Goal: Task Accomplishment & Management: Manage account settings

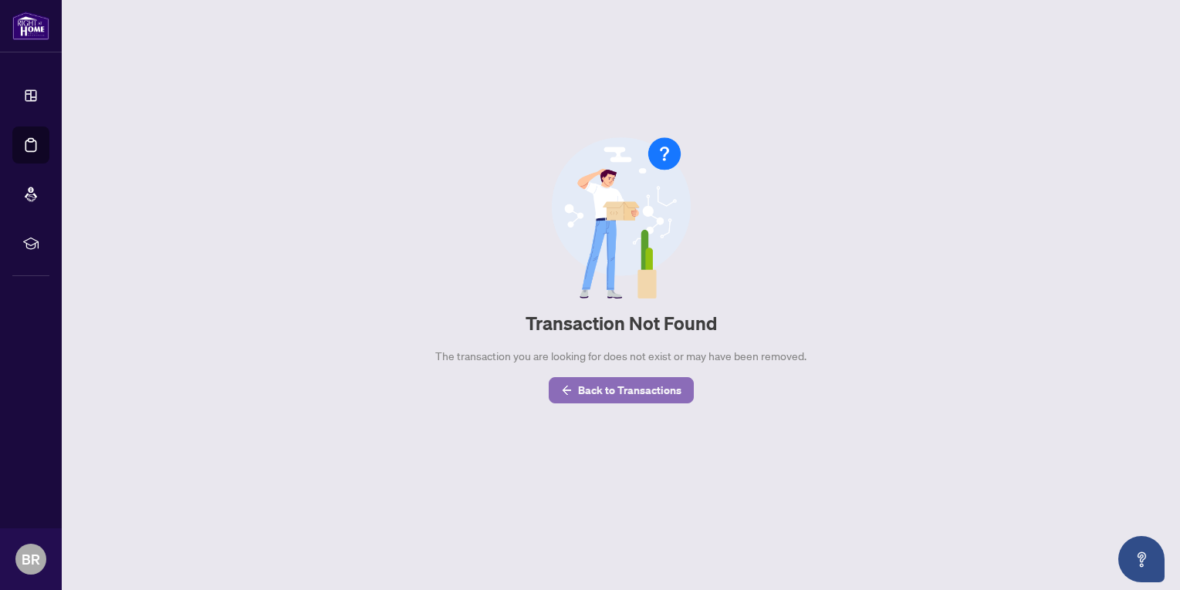
click at [603, 387] on span "Back to Transactions" at bounding box center [629, 390] width 103 height 25
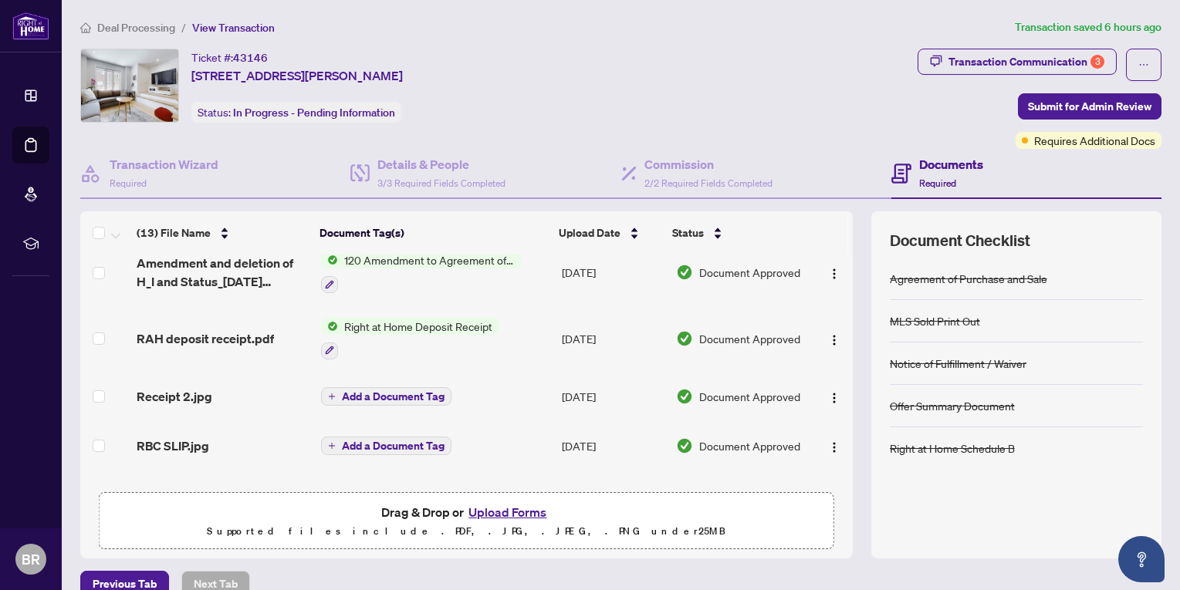
scroll to position [232, 0]
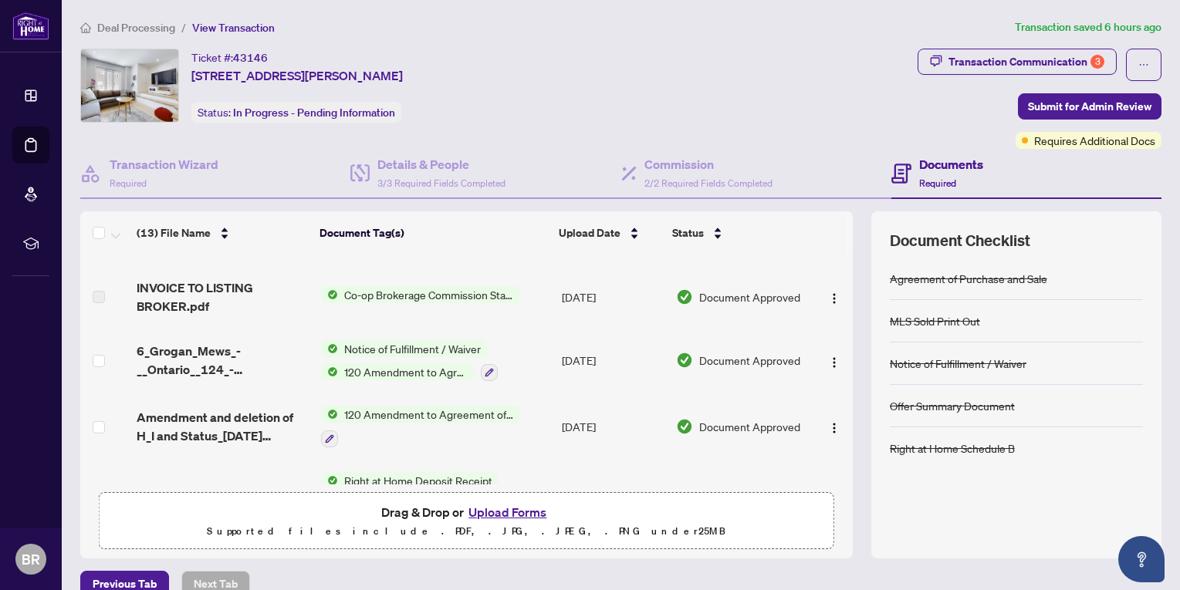
click at [434, 292] on span "Co-op Brokerage Commission Statement" at bounding box center [429, 294] width 183 height 17
click at [174, 296] on span "INVOICE TO LISTING BROKER.pdf" at bounding box center [223, 297] width 172 height 37
click at [164, 285] on span "INVOICE TO LISTING BROKER.pdf" at bounding box center [223, 297] width 172 height 37
click at [828, 295] on img "button" at bounding box center [834, 298] width 12 height 12
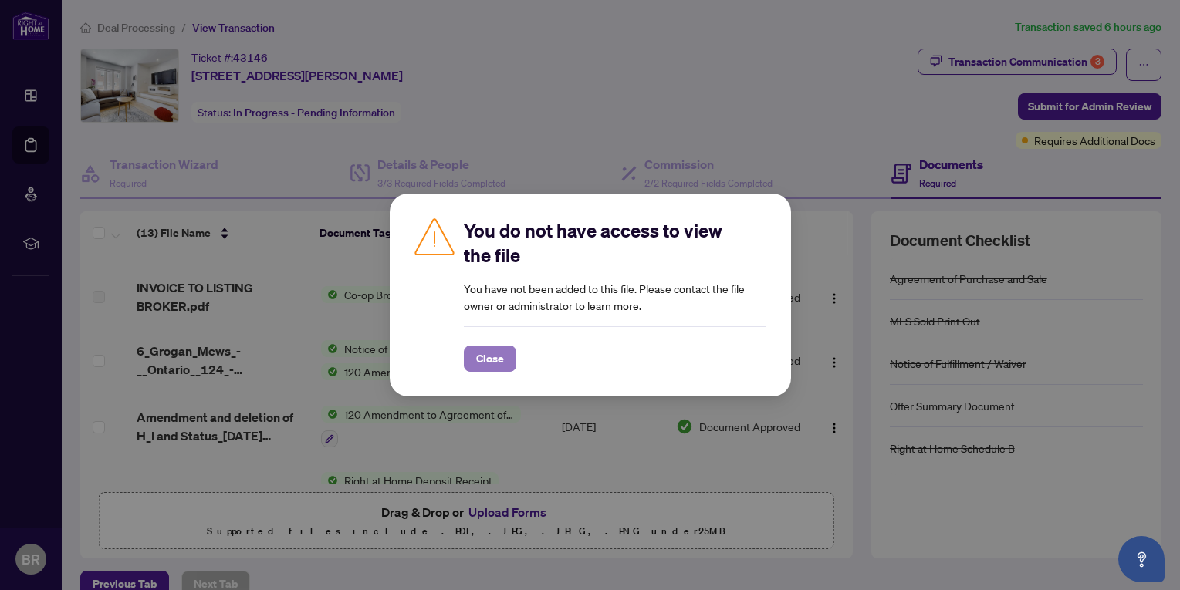
click at [488, 357] on span "Close" at bounding box center [490, 358] width 28 height 25
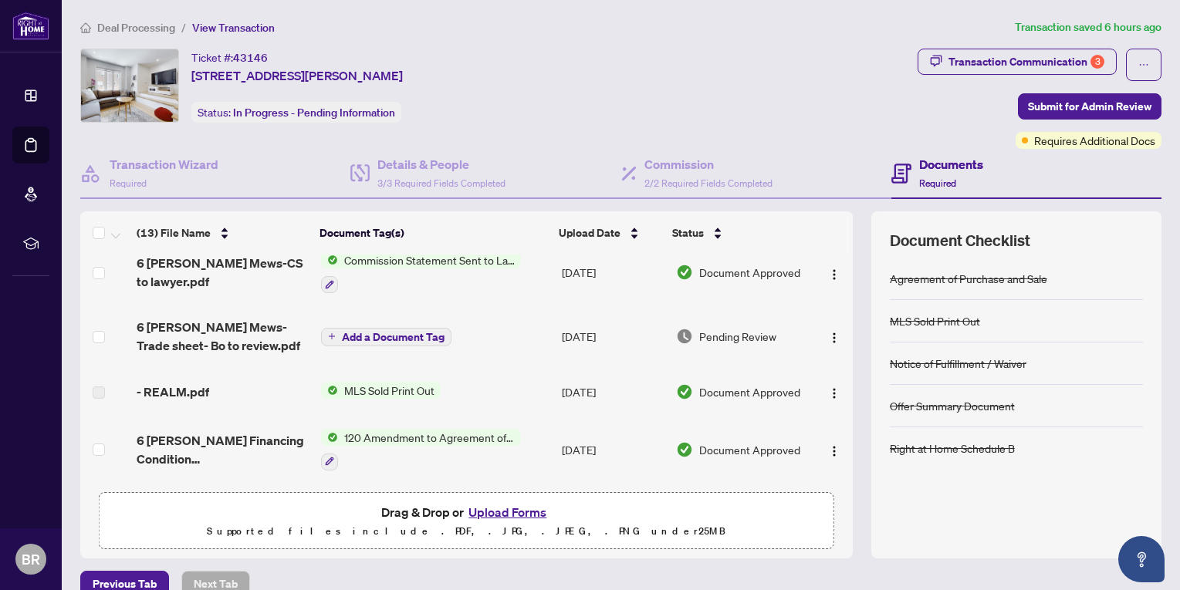
scroll to position [0, 0]
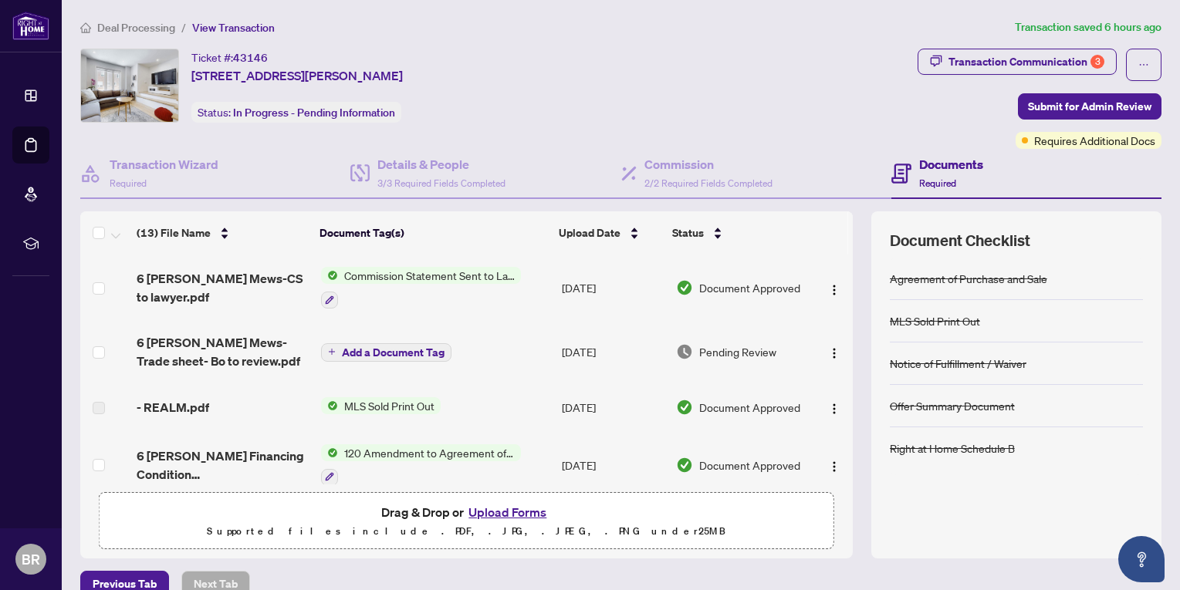
click at [423, 272] on span "Commission Statement Sent to Lawyer" at bounding box center [429, 275] width 183 height 17
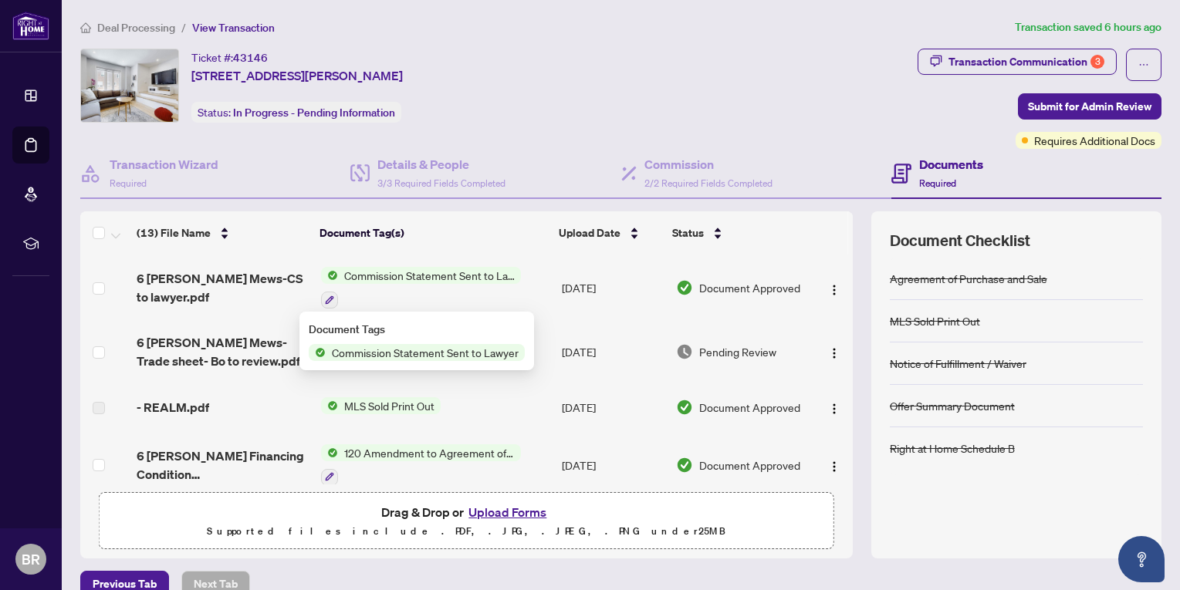
click at [412, 353] on span "Commission Statement Sent to Lawyer" at bounding box center [425, 352] width 199 height 17
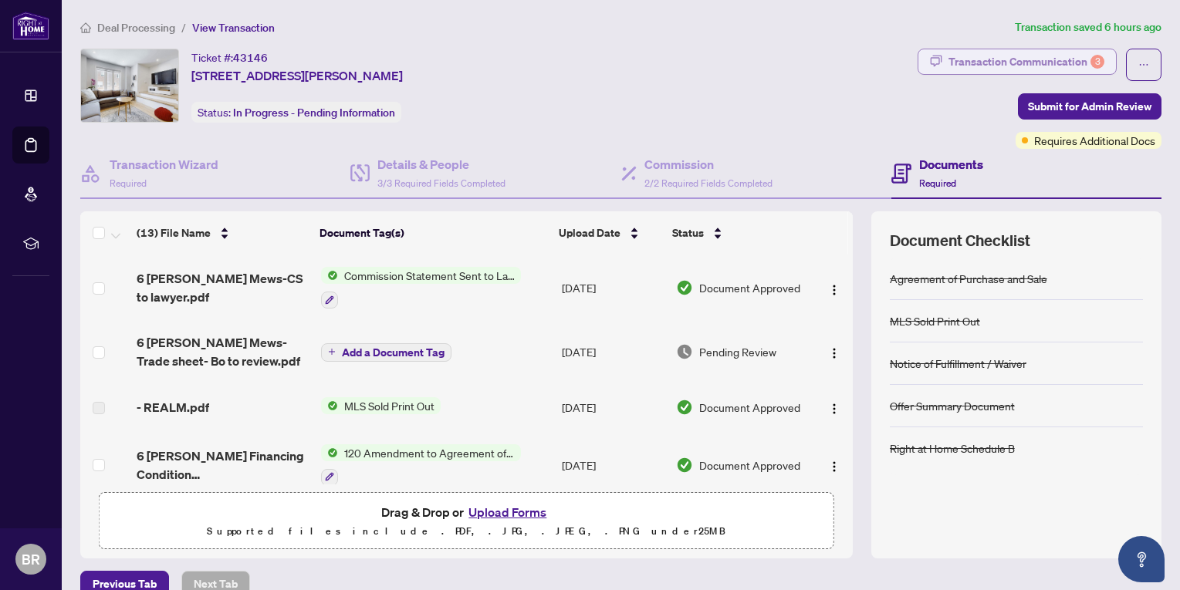
click at [984, 59] on div "Transaction Communication 3" at bounding box center [1026, 61] width 156 height 25
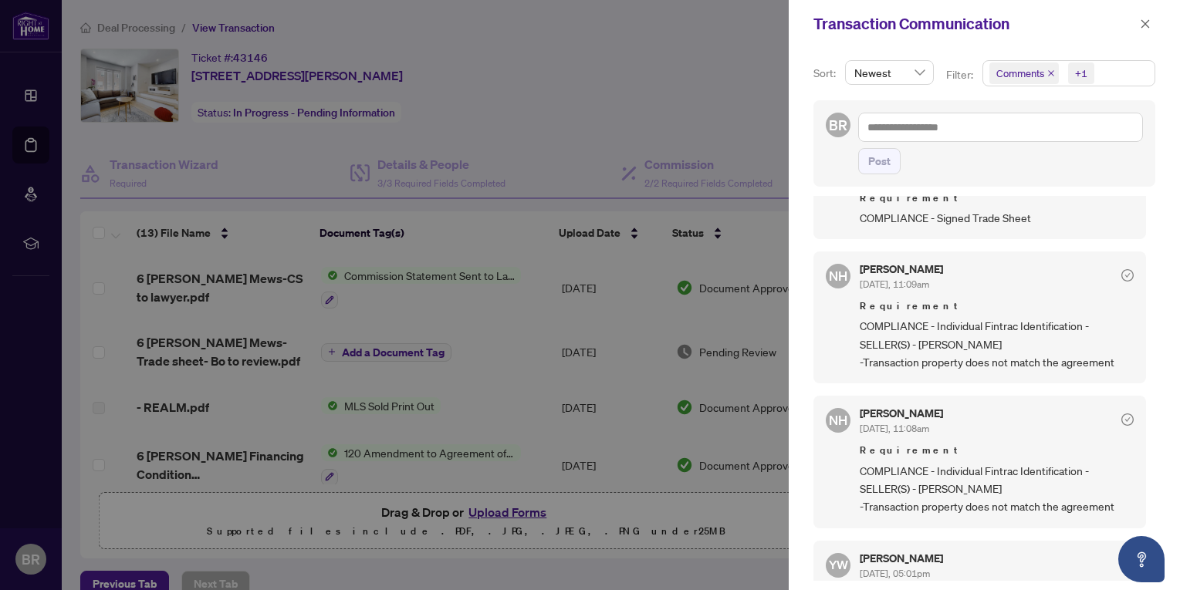
scroll to position [292, 0]
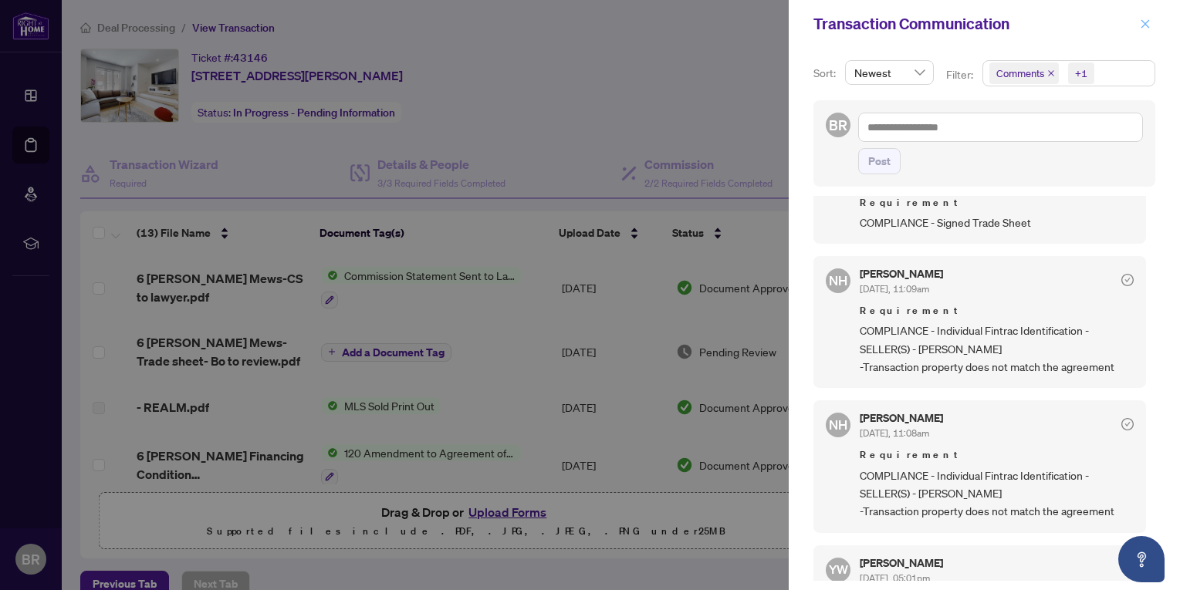
click at [1143, 19] on icon "close" at bounding box center [1145, 24] width 11 height 11
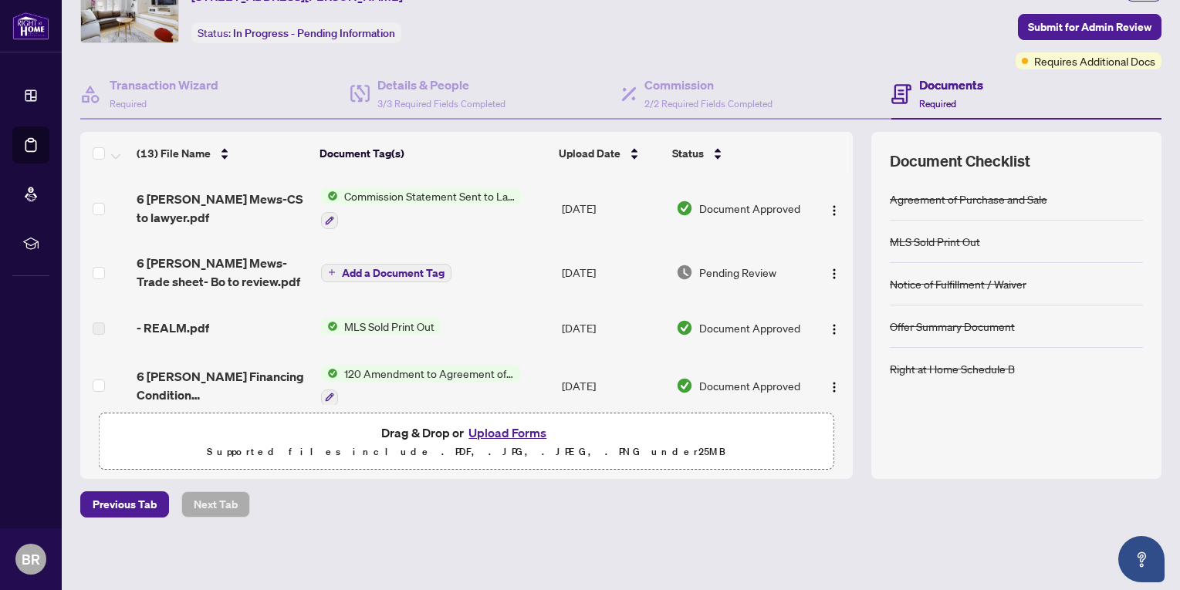
scroll to position [0, 0]
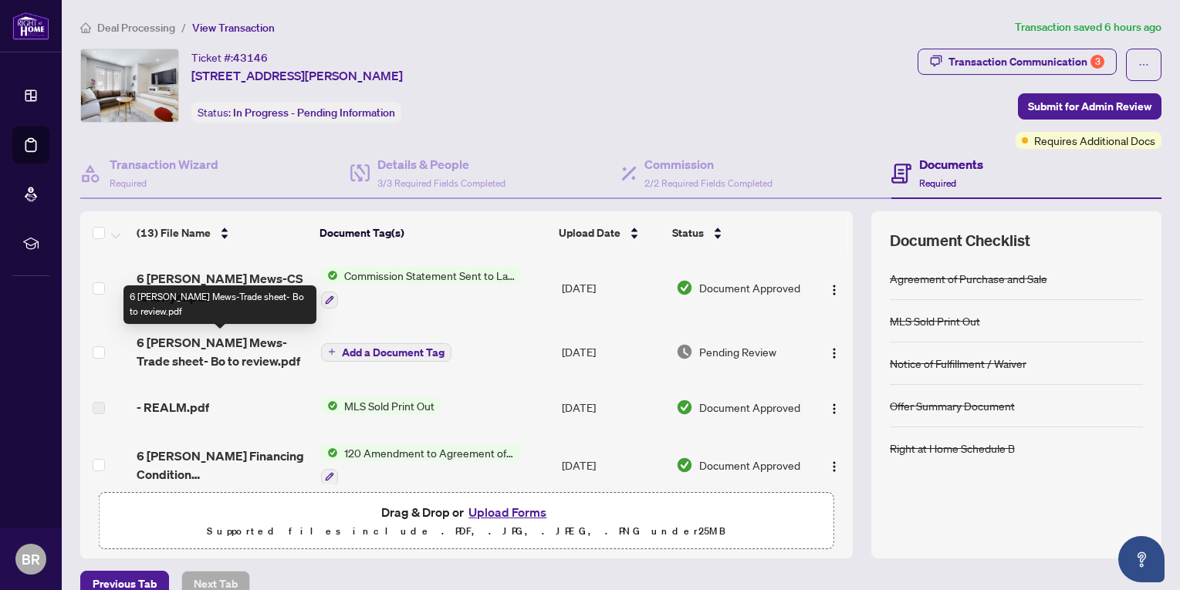
click at [174, 343] on span "6 [PERSON_NAME] Mews-Trade sheet- Bo to review.pdf" at bounding box center [223, 351] width 172 height 37
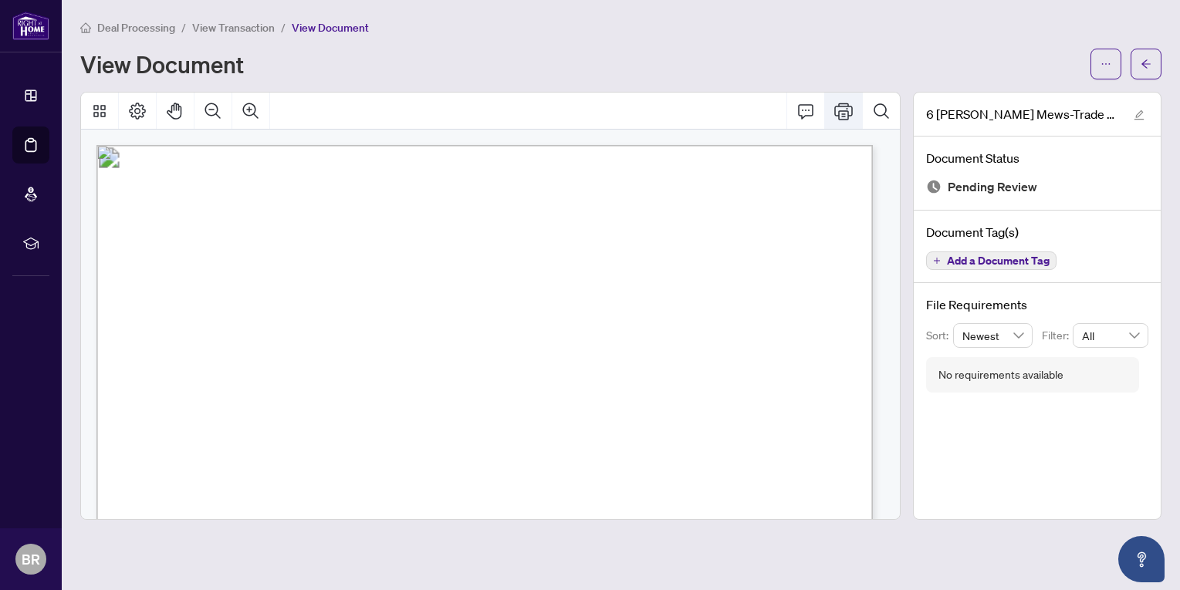
click at [840, 110] on icon "Print" at bounding box center [843, 111] width 19 height 17
click at [1140, 61] on icon "arrow-left" at bounding box center [1145, 64] width 11 height 11
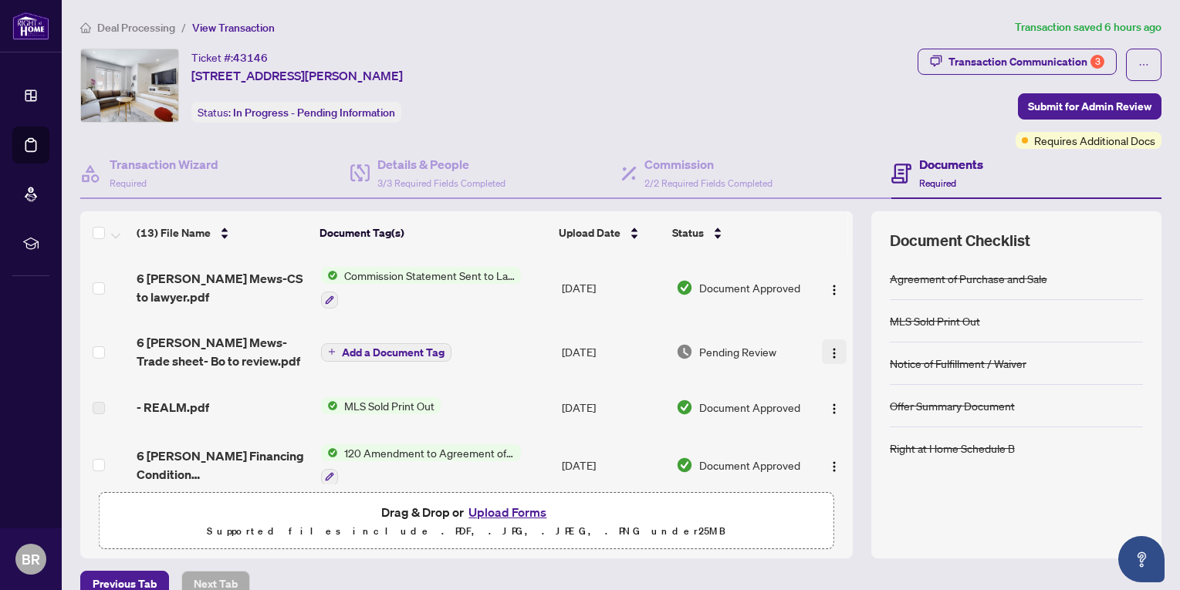
click at [828, 350] on img "button" at bounding box center [834, 353] width 12 height 12
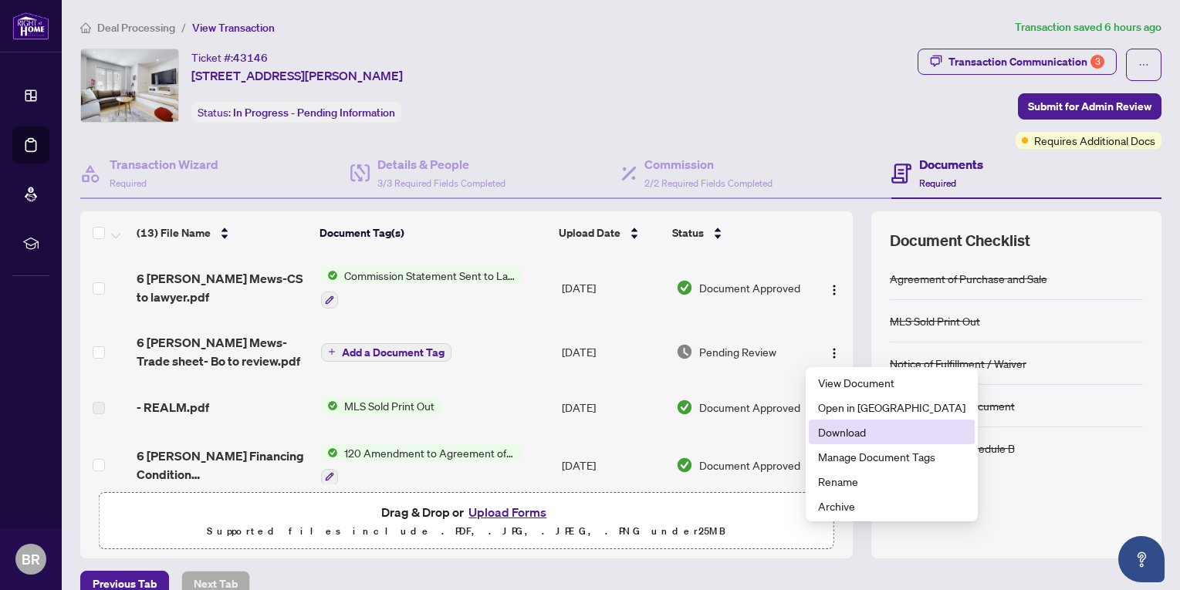
click at [837, 431] on span "Download" at bounding box center [891, 432] width 147 height 17
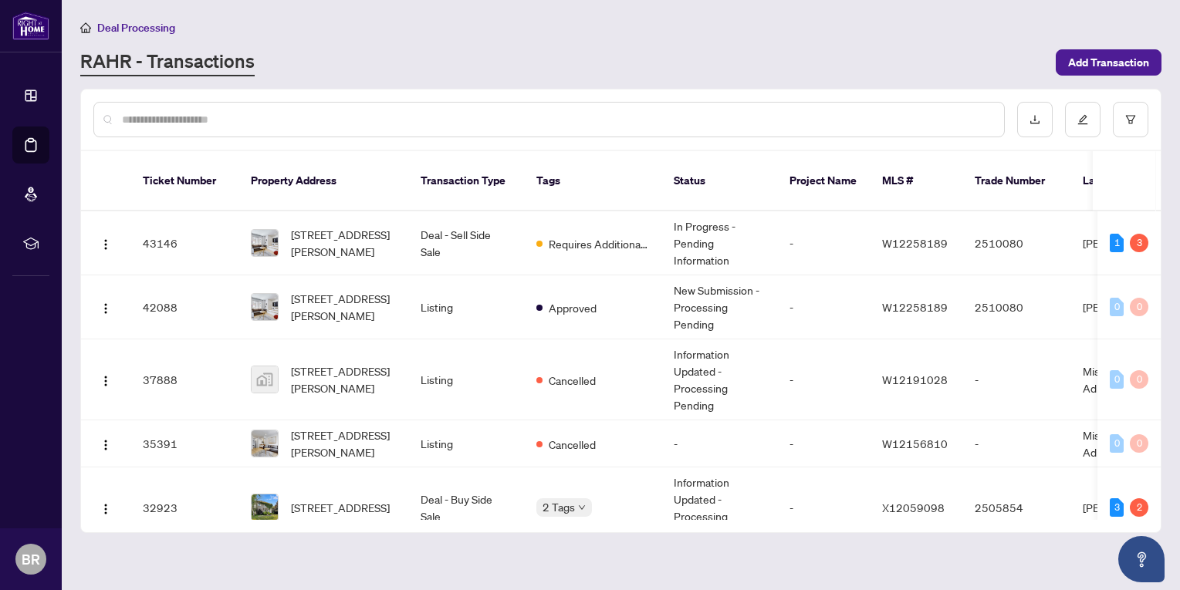
click at [115, 25] on span "Deal Processing" at bounding box center [136, 28] width 78 height 14
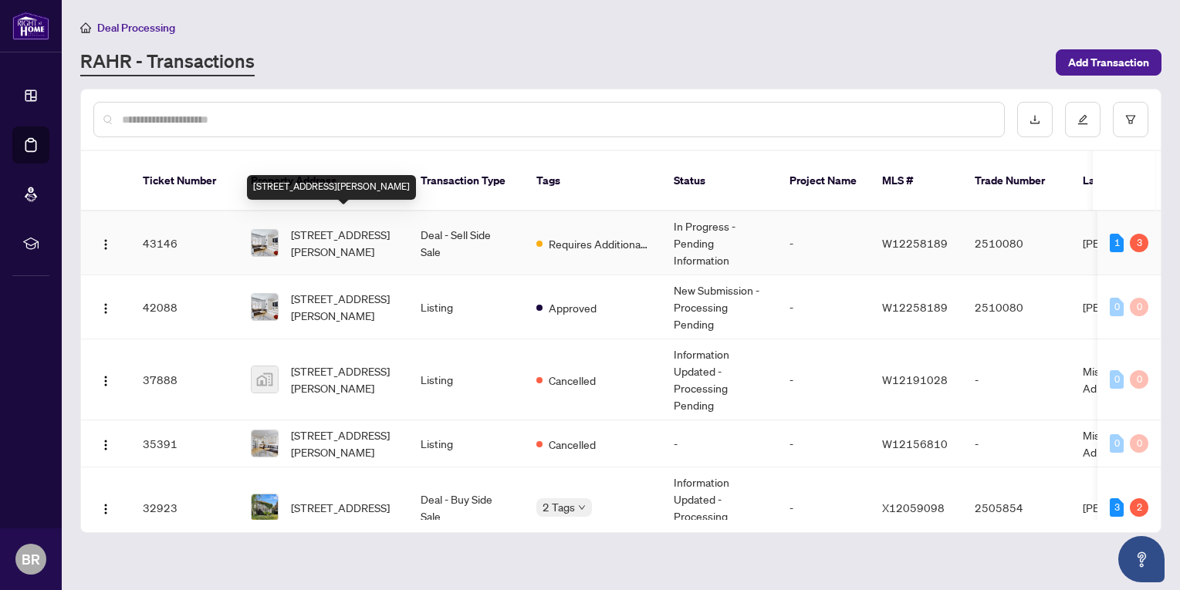
click at [325, 226] on span "[STREET_ADDRESS][PERSON_NAME]" at bounding box center [343, 243] width 105 height 34
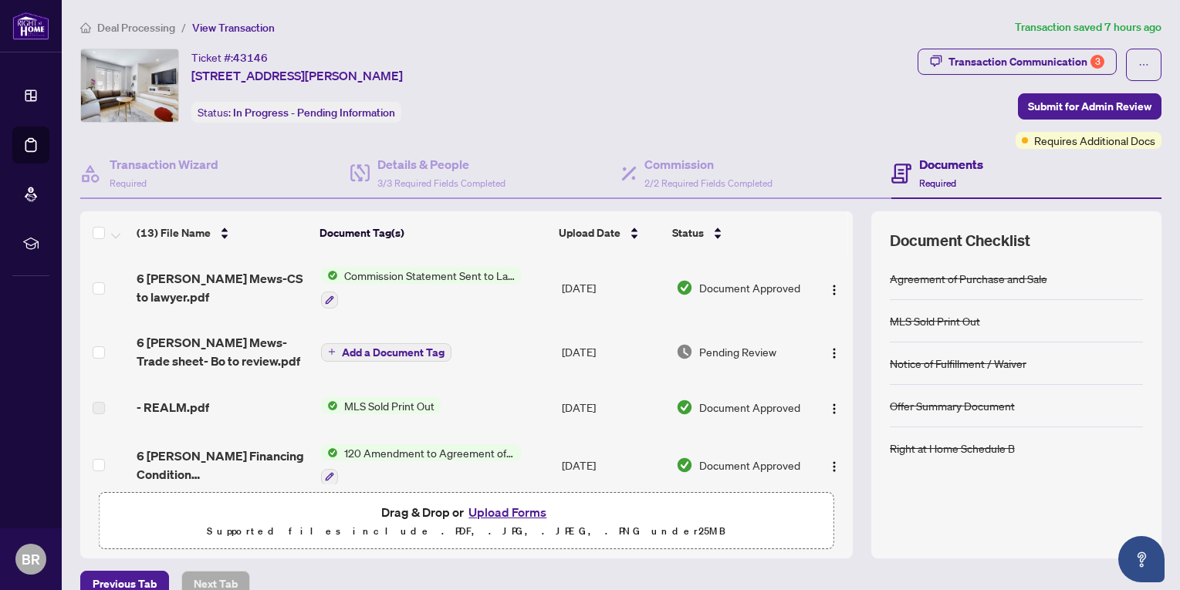
scroll to position [309, 0]
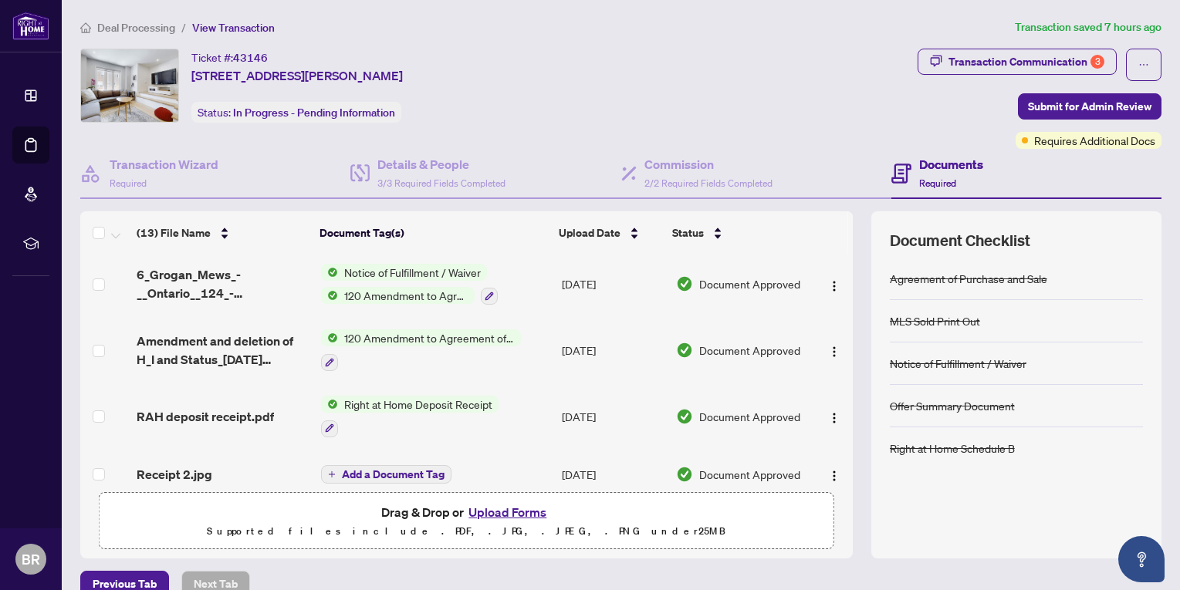
click at [518, 512] on button "Upload Forms" at bounding box center [507, 512] width 87 height 20
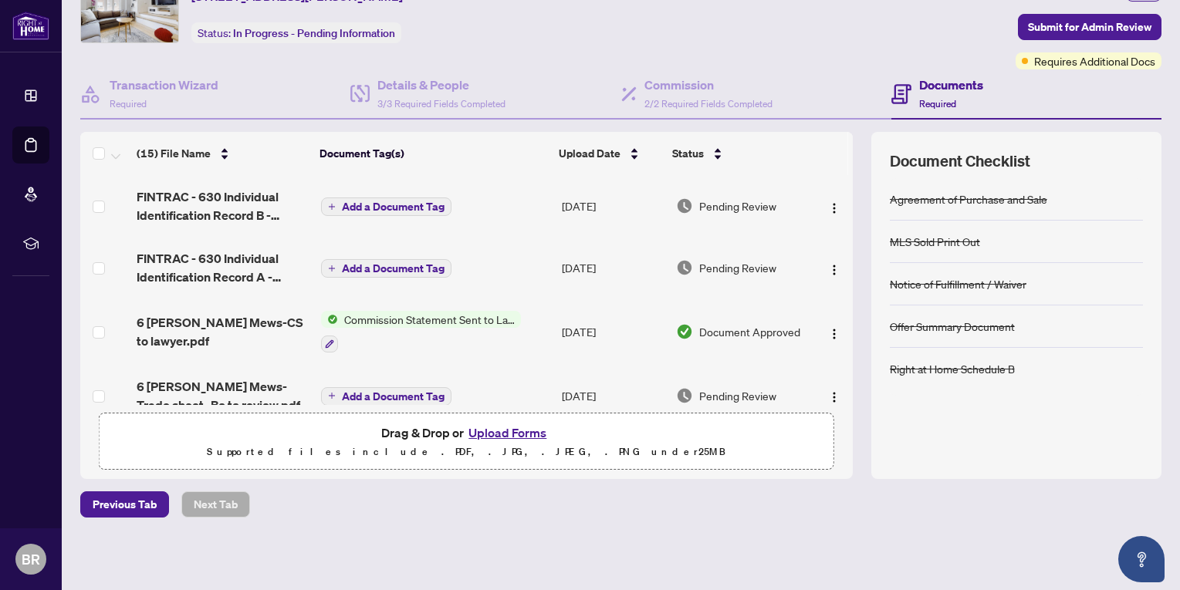
scroll to position [0, 0]
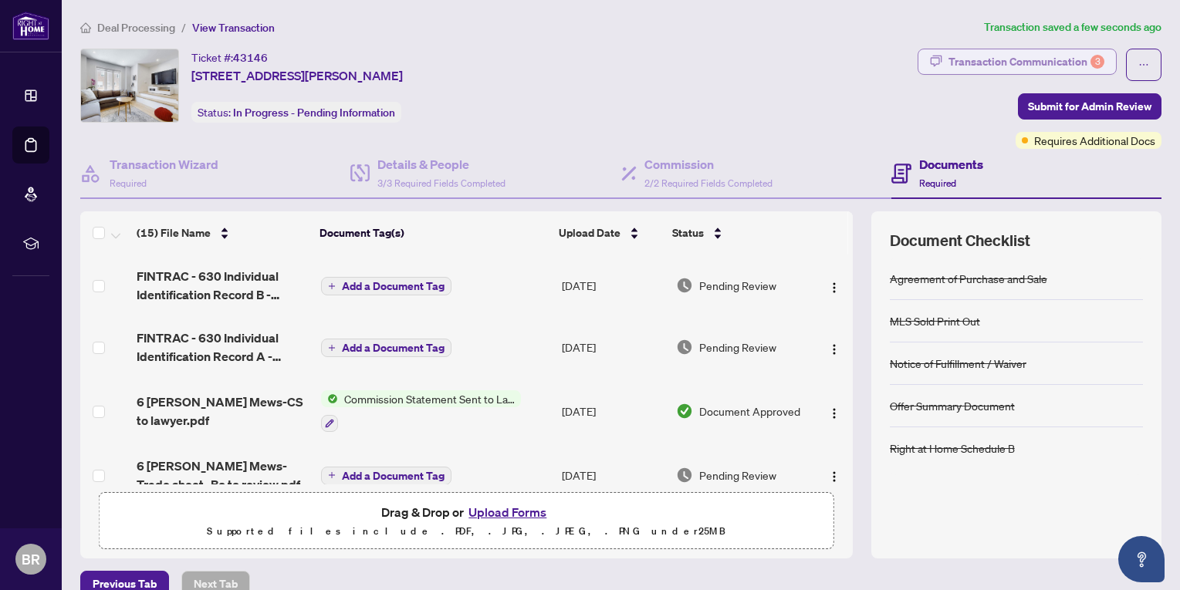
click at [1034, 59] on div "Transaction Communication 3" at bounding box center [1026, 61] width 156 height 25
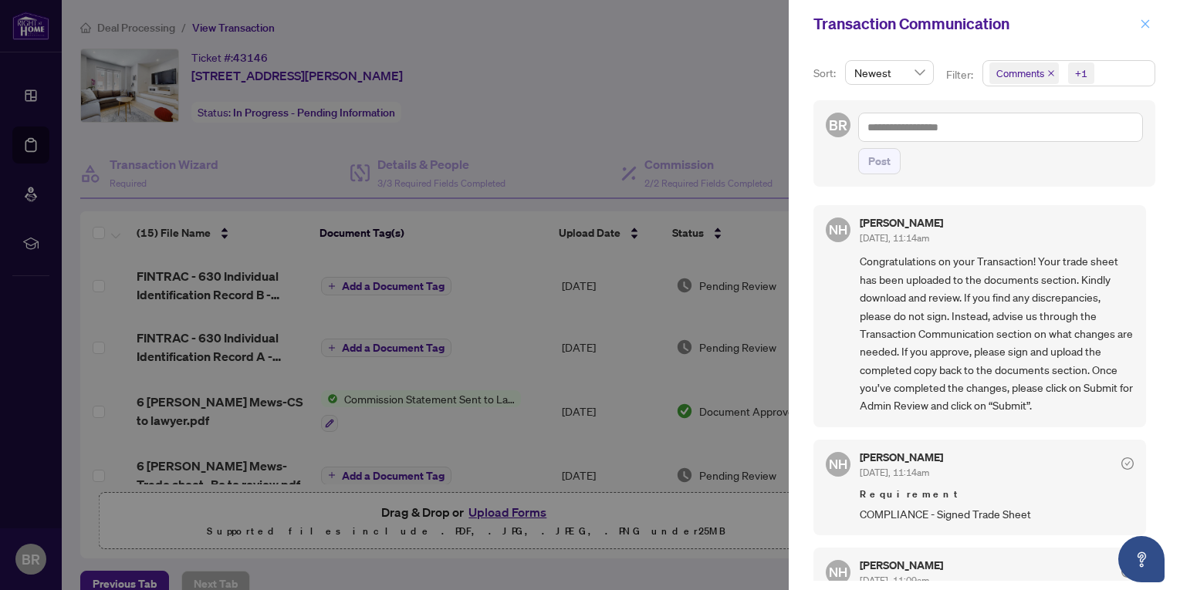
click at [1142, 19] on icon "close" at bounding box center [1145, 24] width 11 height 11
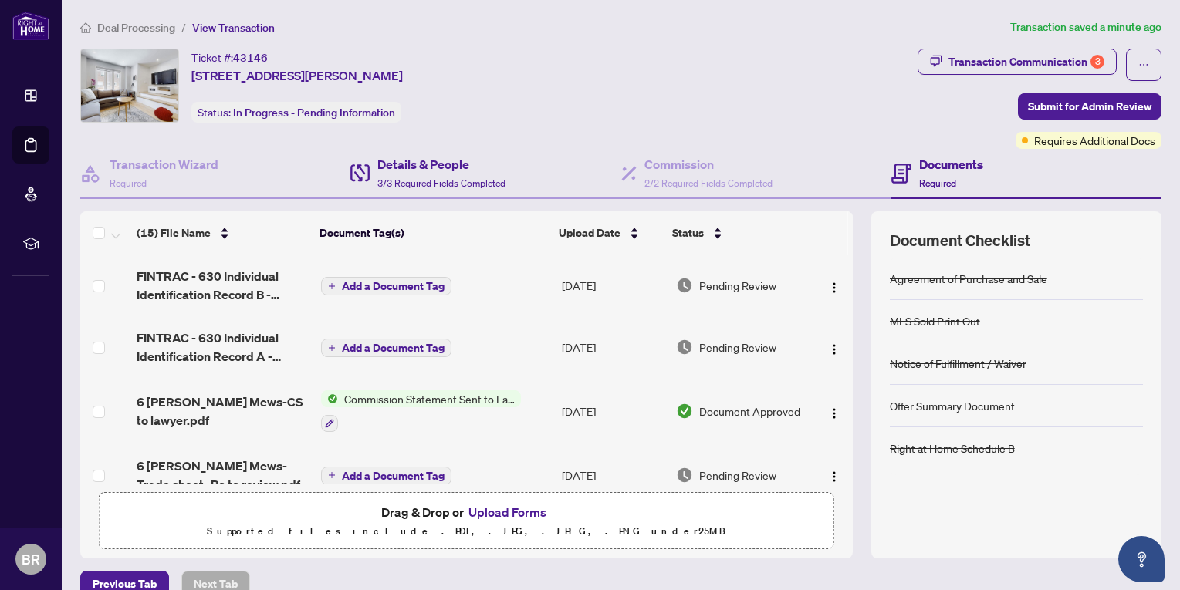
scroll to position [79, 0]
